Goal: Browse casually: Explore the website without a specific task or goal

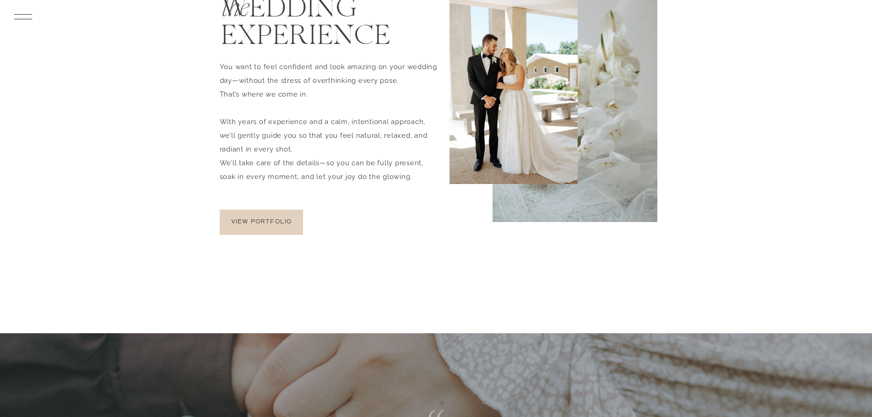
scroll to position [2288, 0]
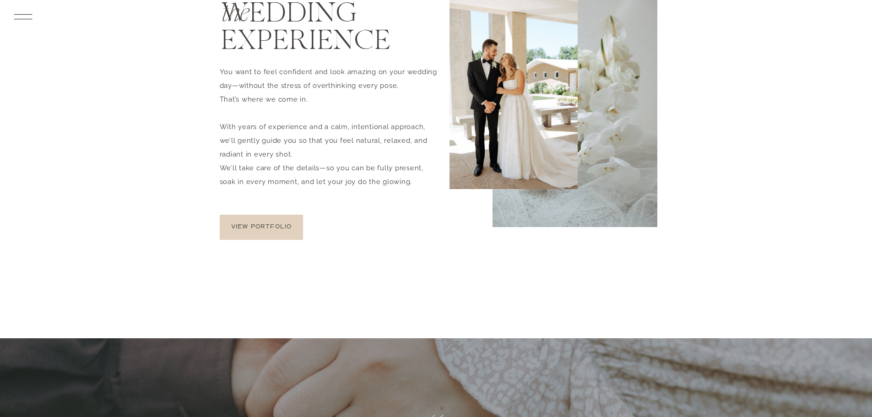
click at [278, 231] on div at bounding box center [261, 227] width 83 height 25
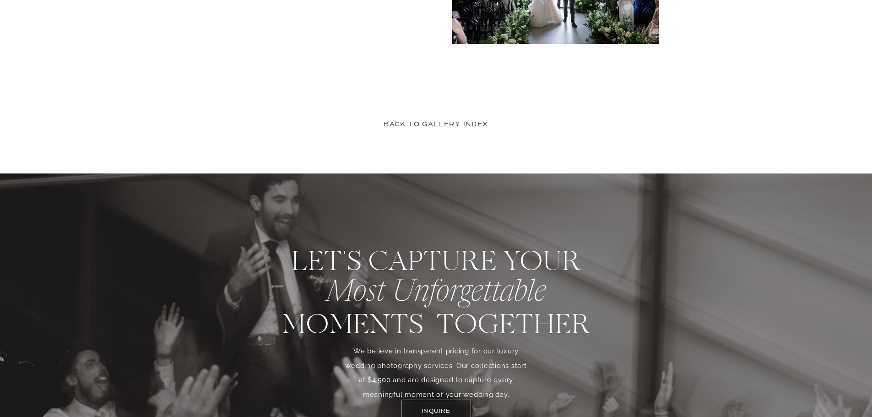
scroll to position [4072, 0]
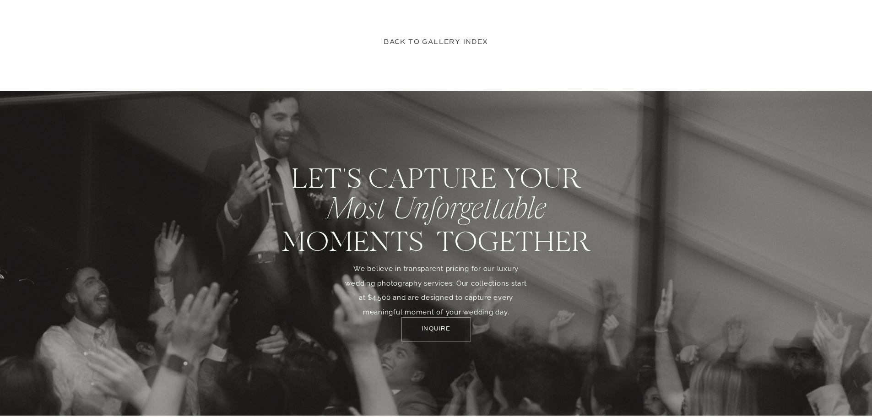
click at [428, 43] on p "Back to gallery index" at bounding box center [436, 42] width 136 height 11
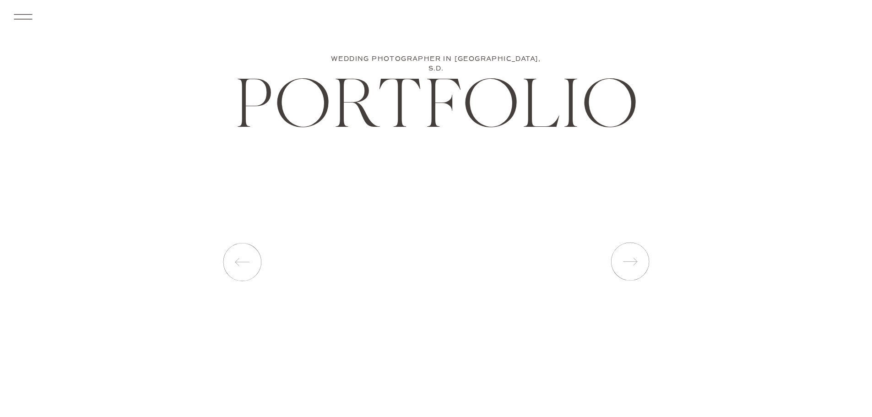
scroll to position [1084, 0]
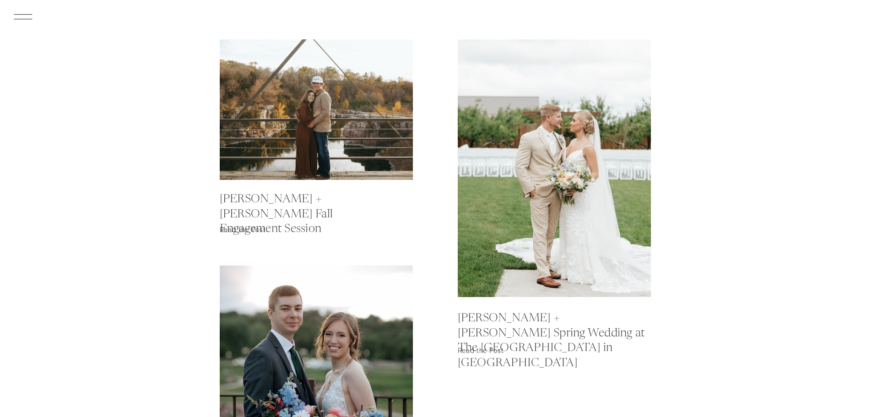
click at [353, 117] on div at bounding box center [316, 109] width 193 height 140
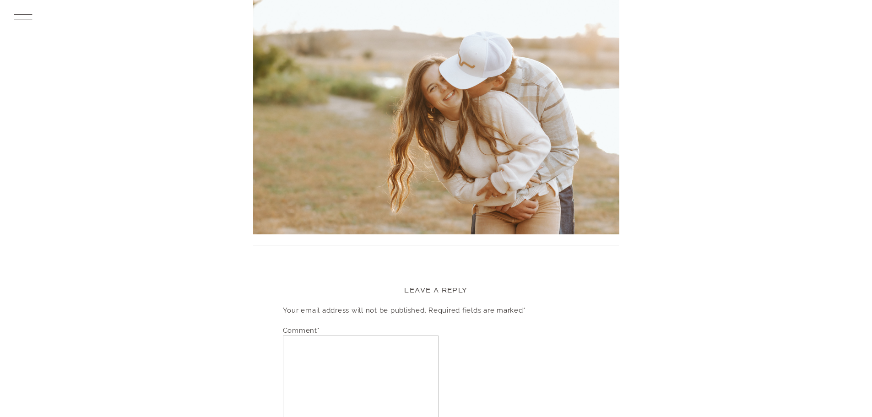
scroll to position [4163, 0]
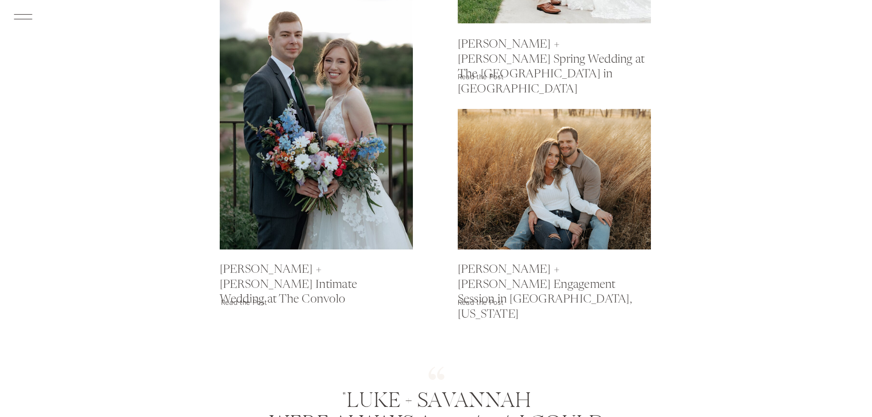
scroll to position [1359, 0]
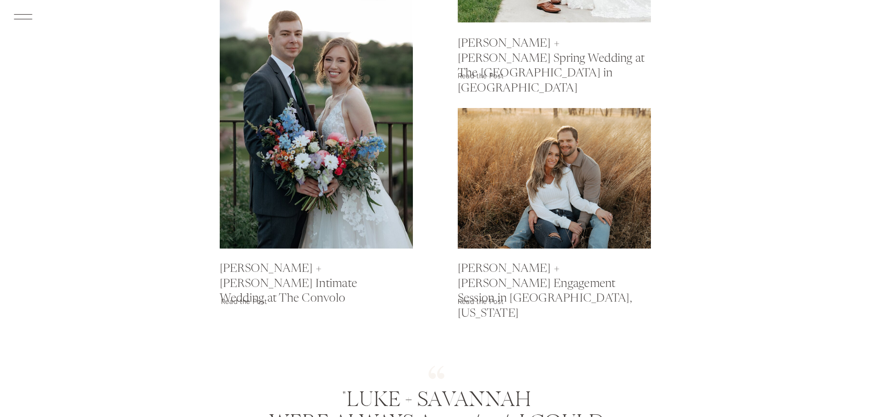
click at [579, 205] on div at bounding box center [554, 178] width 193 height 140
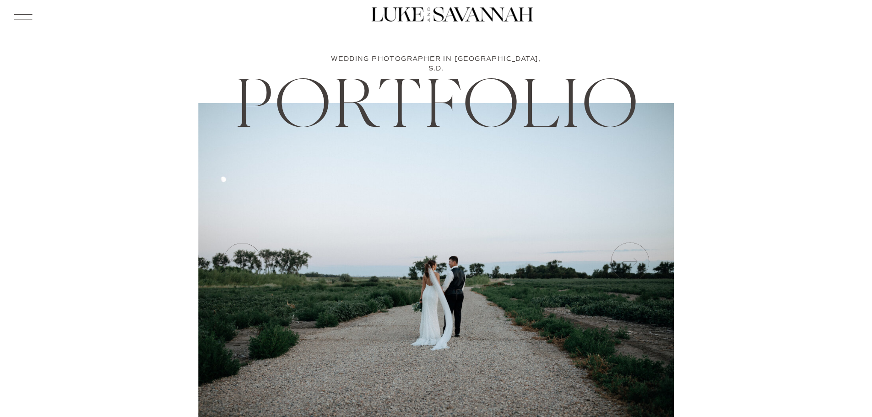
click at [632, 270] on icon at bounding box center [629, 262] width 46 height 46
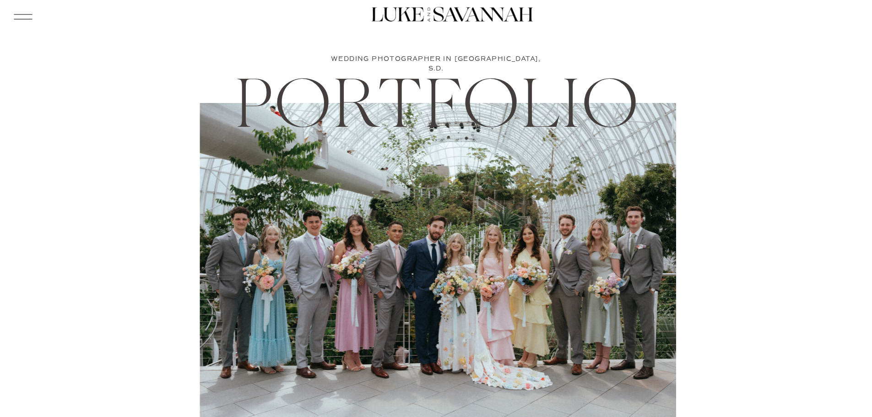
click at [632, 270] on icon at bounding box center [629, 262] width 46 height 46
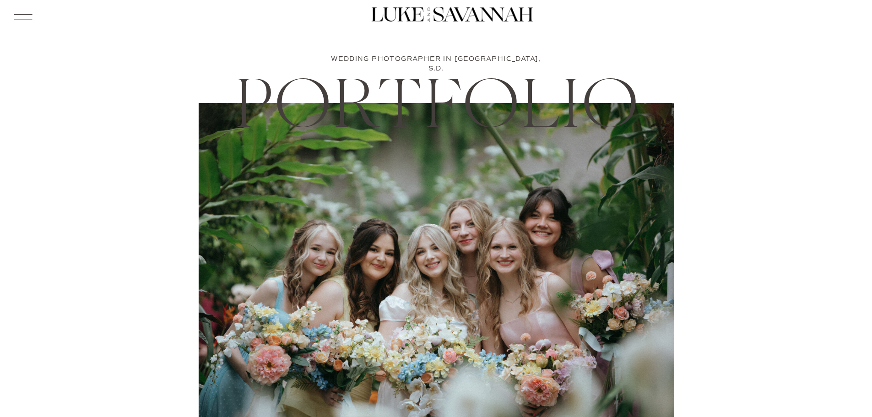
click at [632, 270] on icon at bounding box center [629, 262] width 46 height 46
